Goal: Information Seeking & Learning: Learn about a topic

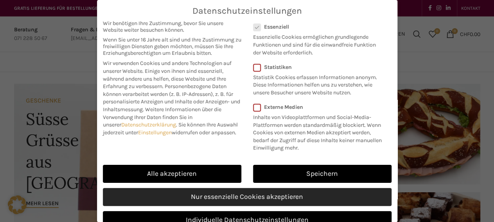
click at [268, 204] on link "Nur essenzielle Cookies akzeptieren" at bounding box center [247, 197] width 289 height 18
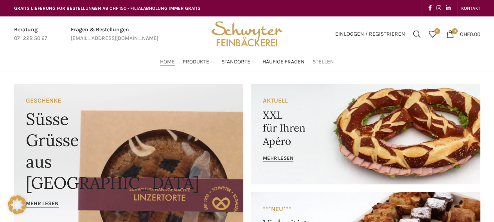
click at [322, 60] on span "Stellen" at bounding box center [323, 61] width 22 height 7
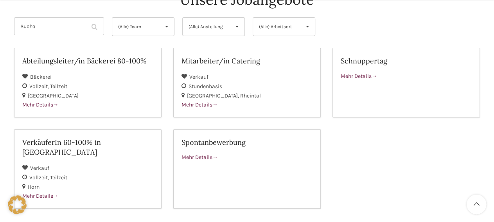
scroll to position [122, 0]
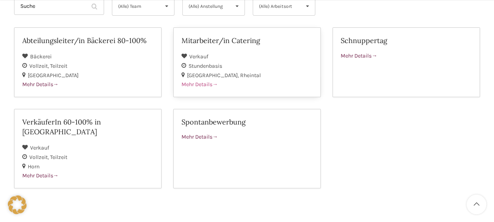
click at [204, 84] on span "Mehr Details" at bounding box center [199, 84] width 36 height 7
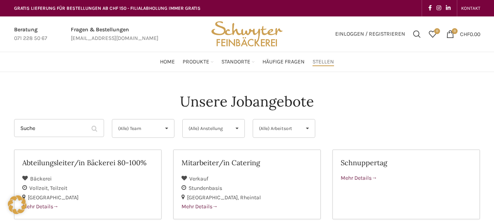
scroll to position [122, 0]
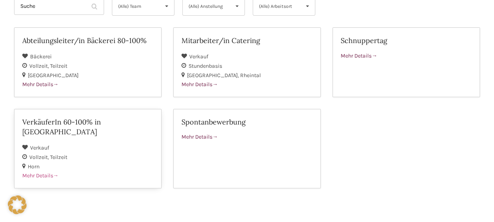
click at [48, 172] on span "Mehr Details" at bounding box center [40, 175] width 36 height 7
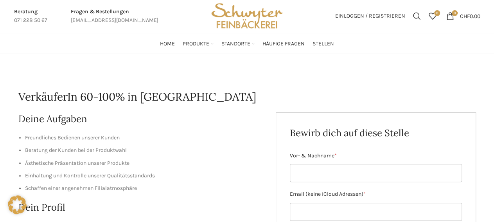
scroll to position [20, 0]
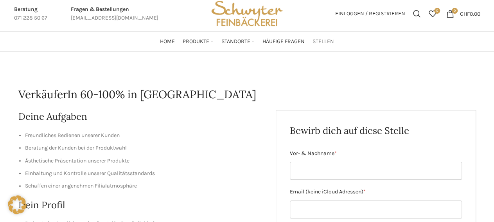
click at [319, 43] on span "Stellen" at bounding box center [323, 41] width 22 height 7
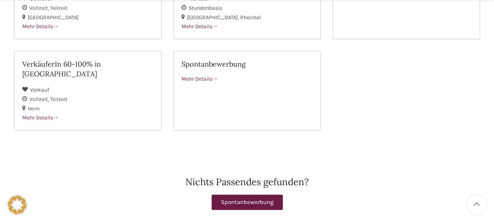
scroll to position [185, 0]
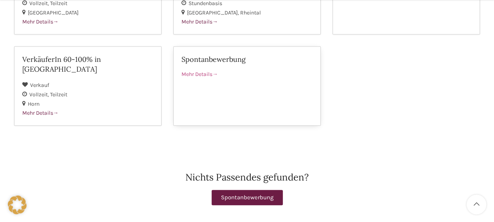
click at [207, 74] on span "Mehr Details" at bounding box center [199, 74] width 36 height 7
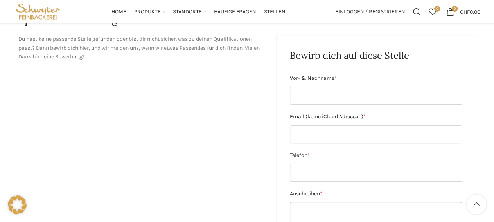
scroll to position [79, 0]
